Goal: Go to known website

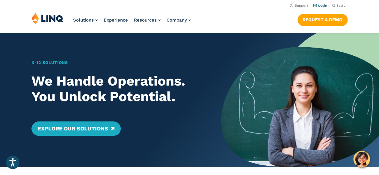
click at [324, 6] on link "Login" at bounding box center [320, 6] width 14 height 4
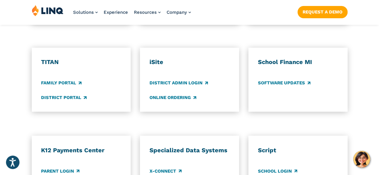
scroll to position [457, 0]
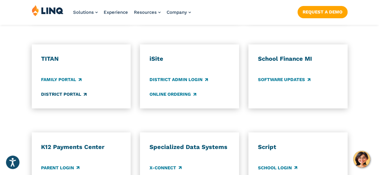
click at [60, 91] on link "District Portal" at bounding box center [64, 94] width 46 height 7
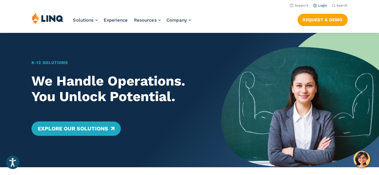
click at [323, 4] on link "Login" at bounding box center [320, 6] width 14 height 4
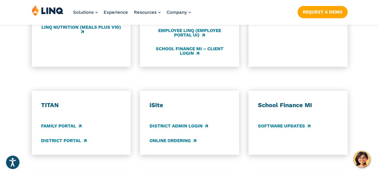
scroll to position [434, 0]
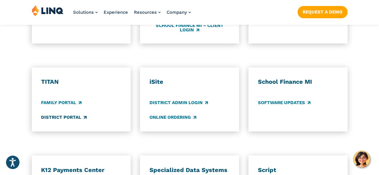
click at [71, 114] on link "District Portal" at bounding box center [64, 117] width 46 height 7
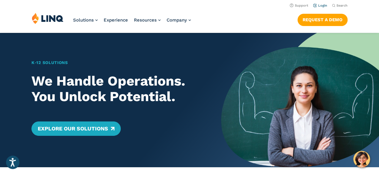
click at [322, 6] on link "Login" at bounding box center [320, 6] width 14 height 4
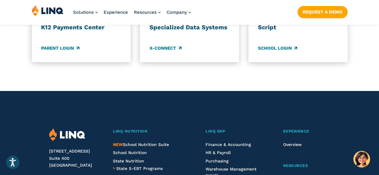
scroll to position [593, 0]
